Goal: Book appointment/travel/reservation

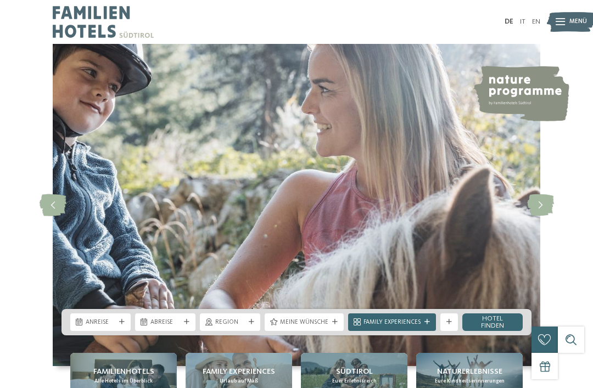
click at [81, 331] on div "Anreise" at bounding box center [100, 323] width 60 height 18
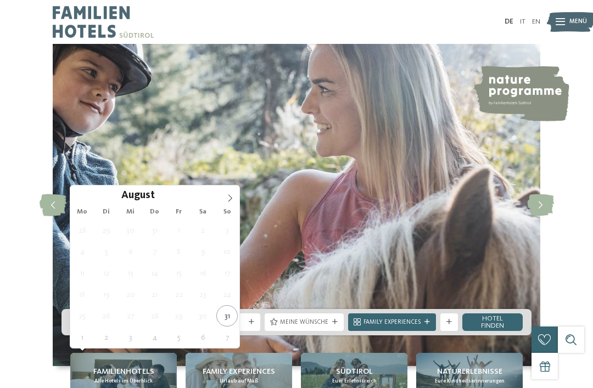
click at [233, 194] on span at bounding box center [230, 195] width 19 height 19
click at [227, 197] on icon at bounding box center [230, 198] width 8 height 8
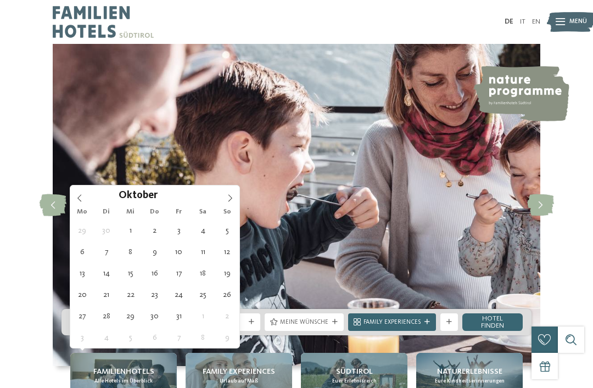
click at [233, 199] on icon at bounding box center [230, 198] width 8 height 8
type div "[DATE]"
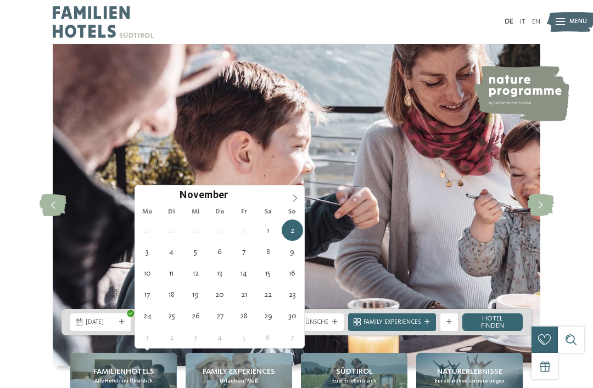
type div "[DATE]"
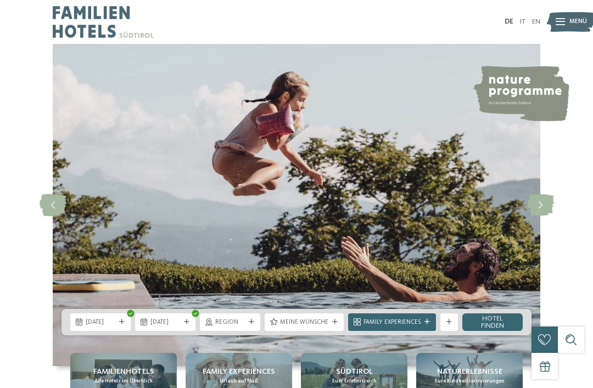
click at [236, 327] on span "Region" at bounding box center [230, 323] width 30 height 9
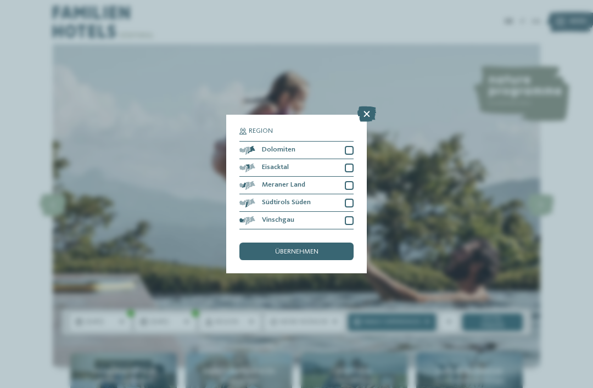
click at [363, 107] on icon at bounding box center [367, 114] width 19 height 15
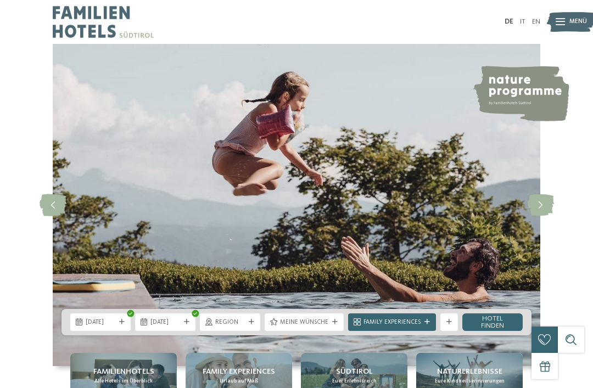
click at [316, 331] on div "Meine Wünsche" at bounding box center [304, 323] width 79 height 18
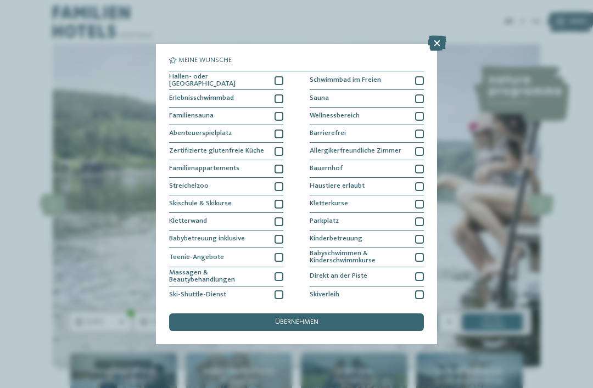
click at [277, 117] on div at bounding box center [279, 116] width 9 height 9
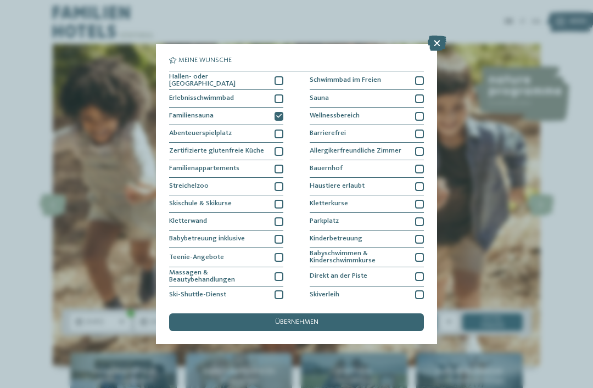
click at [279, 140] on div "Abenteuerspielplatz" at bounding box center [226, 134] width 114 height 18
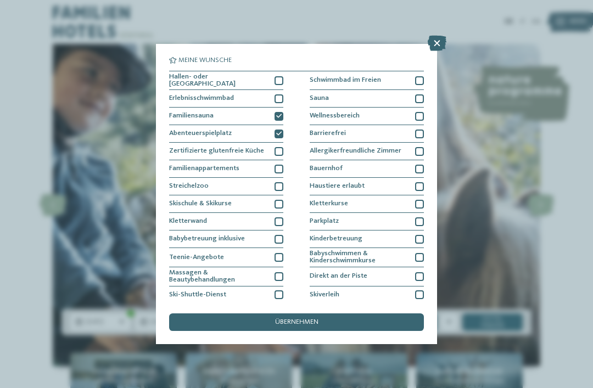
click at [419, 101] on div at bounding box center [419, 98] width 9 height 9
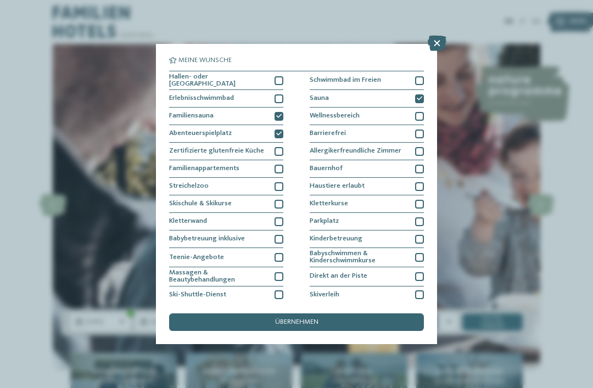
click at [421, 121] on div "Wellnessbereich" at bounding box center [367, 117] width 114 height 18
click at [422, 172] on div "Bauernhof" at bounding box center [367, 169] width 114 height 18
click at [279, 173] on div "Familienappartements" at bounding box center [226, 169] width 114 height 18
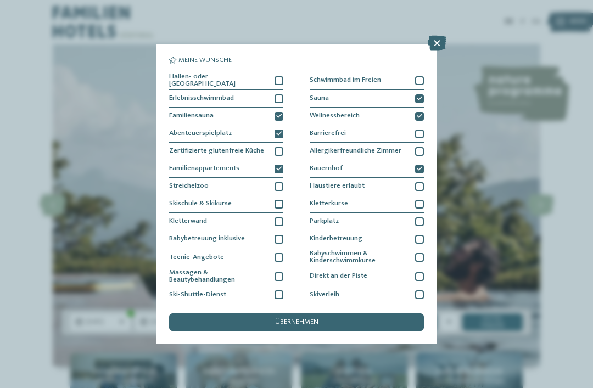
click at [281, 98] on div at bounding box center [279, 98] width 9 height 9
click at [272, 80] on div "Hallen- oder [GEOGRAPHIC_DATA]" at bounding box center [226, 80] width 114 height 19
click at [401, 314] on div "übernehmen" at bounding box center [296, 323] width 255 height 18
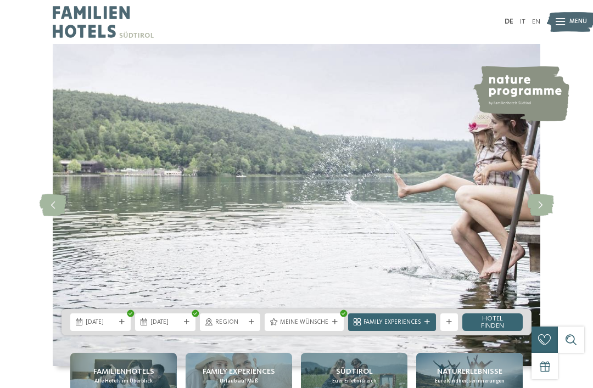
click at [406, 327] on span "Family Experiences" at bounding box center [392, 323] width 57 height 9
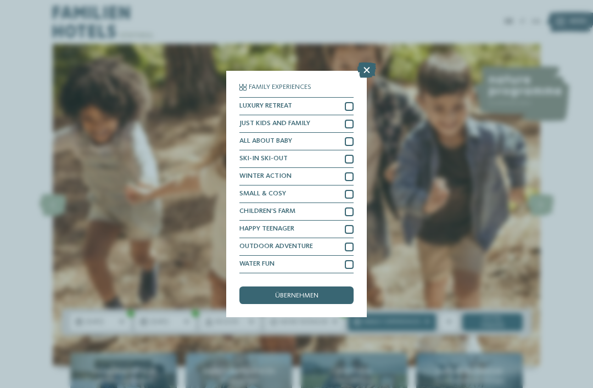
click at [365, 63] on icon at bounding box center [367, 70] width 19 height 15
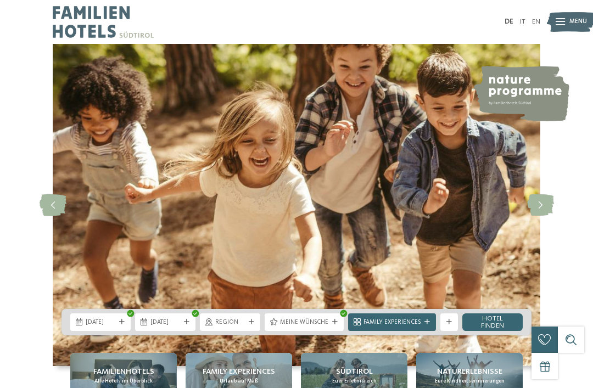
click at [500, 331] on link "Hotel finden" at bounding box center [493, 323] width 60 height 18
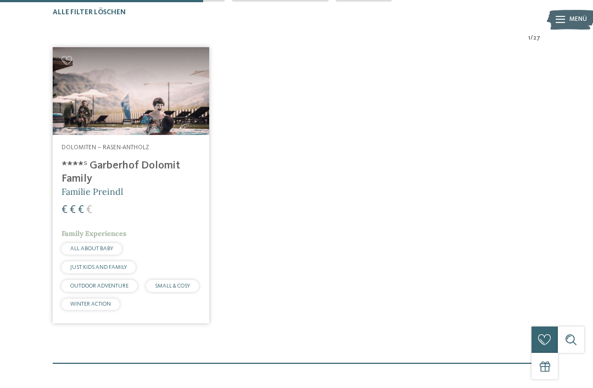
scroll to position [292, 0]
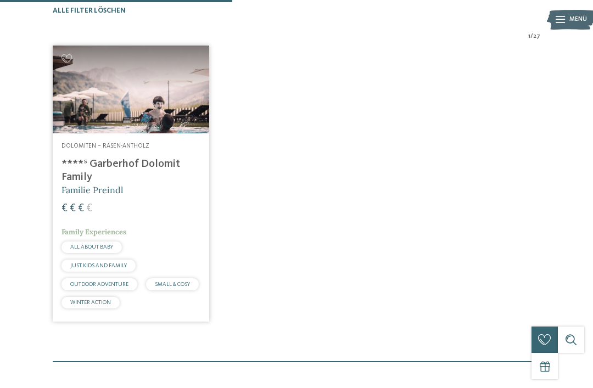
click at [181, 133] on img at bounding box center [131, 90] width 157 height 88
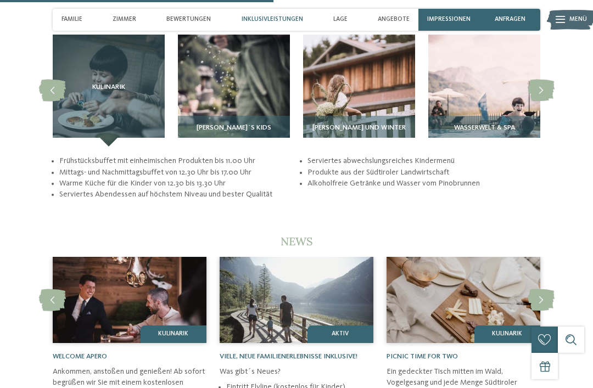
scroll to position [1682, 0]
